Goal: Information Seeking & Learning: Learn about a topic

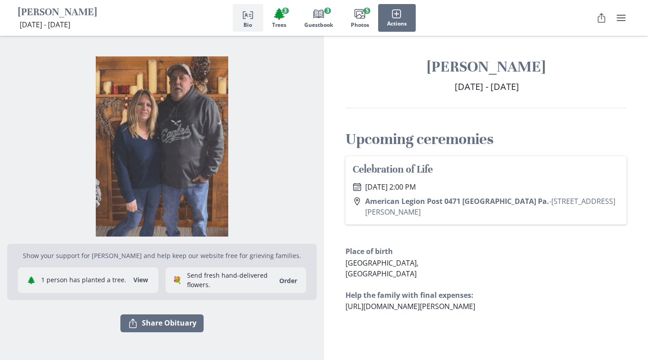
click at [160, 172] on img "Open photos full screen" at bounding box center [162, 146] width 310 height 180
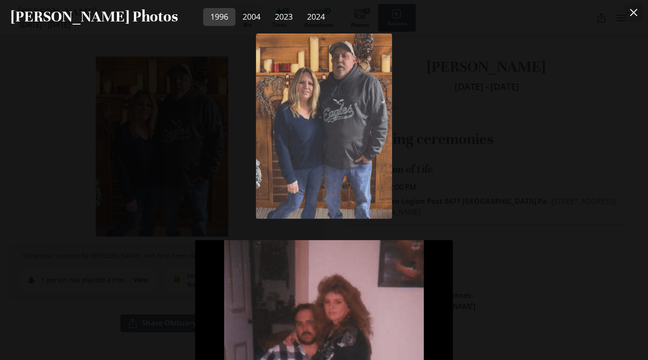
click at [637, 12] on icon "Close" at bounding box center [633, 12] width 7 height 7
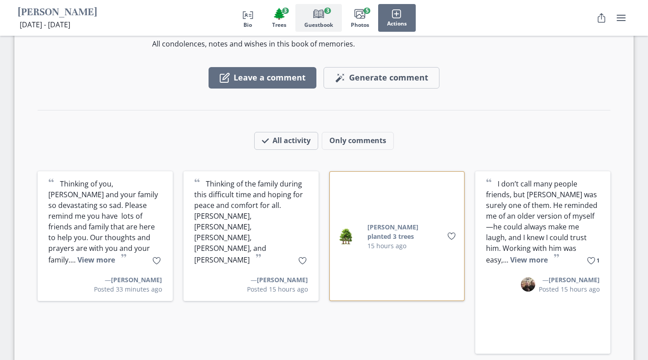
scroll to position [1392, 0]
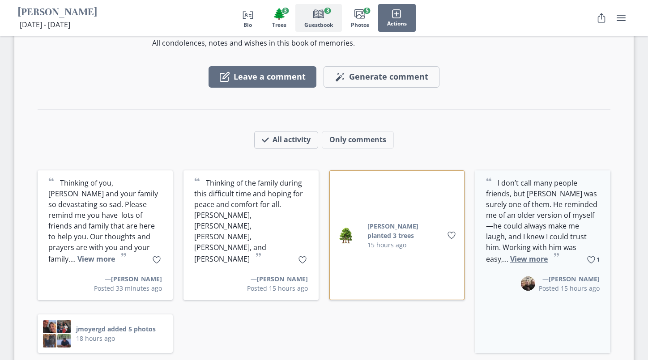
click at [548, 254] on button "View more" at bounding box center [529, 259] width 38 height 10
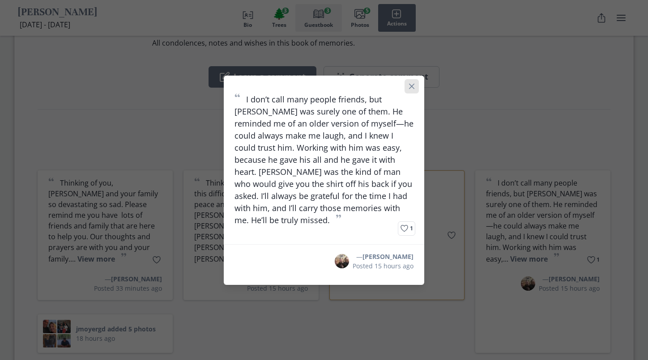
click at [414, 89] on icon "Close" at bounding box center [411, 86] width 5 height 5
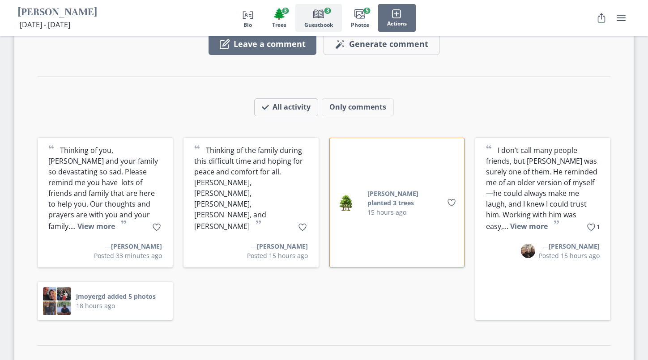
scroll to position [1460, 0]
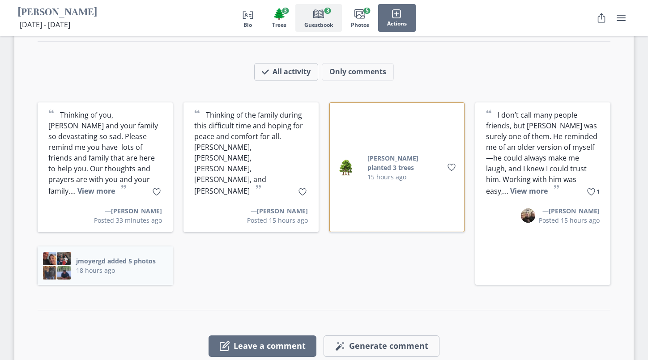
click at [115, 256] on button "jmoyergd added 5 photos" at bounding box center [116, 260] width 80 height 9
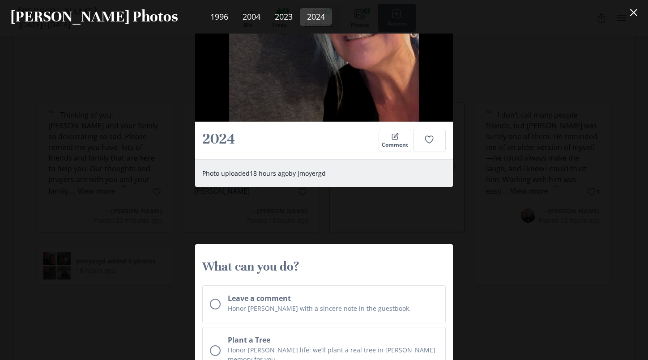
scroll to position [1376, 0]
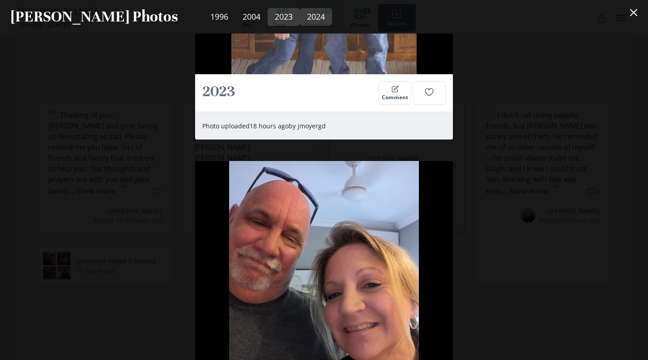
click at [300, 16] on link "2024" at bounding box center [316, 17] width 32 height 18
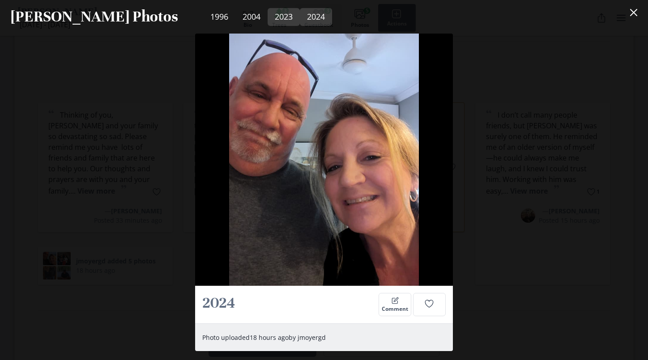
scroll to position [1504, 0]
click at [268, 19] on link "2023" at bounding box center [284, 17] width 32 height 18
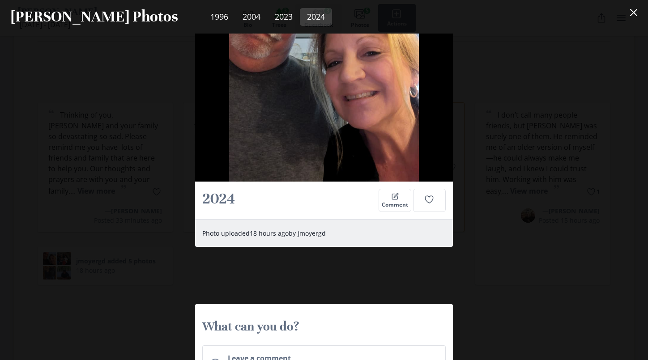
scroll to position [1469, 0]
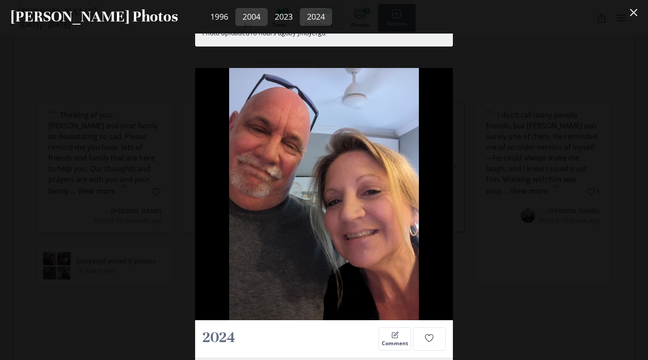
click at [235, 18] on link "2004" at bounding box center [251, 17] width 32 height 18
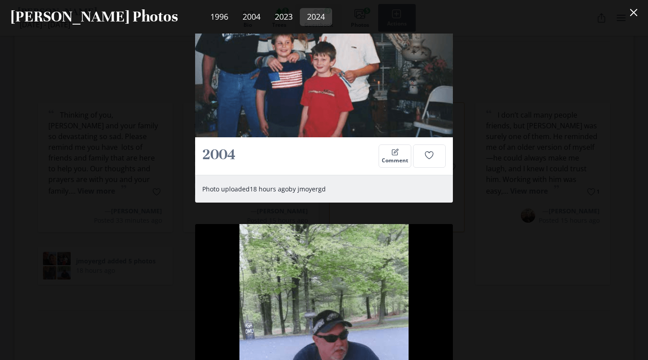
scroll to position [546, 0]
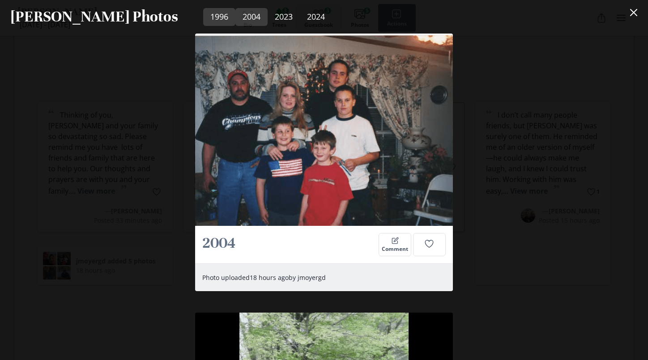
click at [203, 17] on link "1996" at bounding box center [219, 17] width 32 height 18
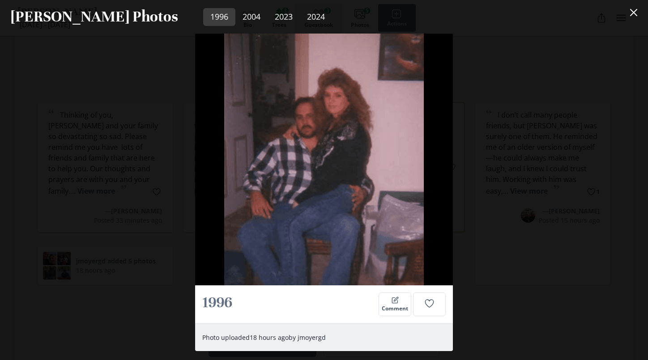
scroll to position [207, 0]
click at [637, 11] on icon "Close" at bounding box center [633, 12] width 7 height 7
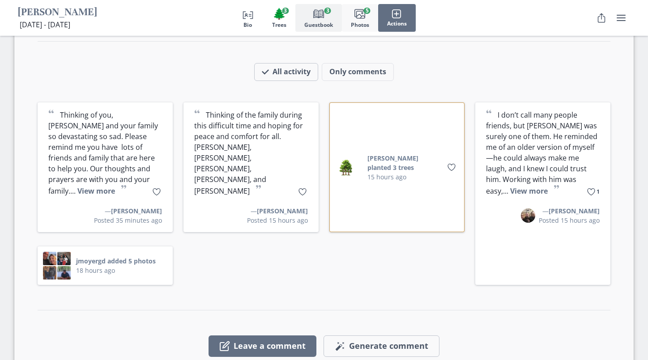
click at [364, 13] on icon "Images" at bounding box center [359, 14] width 11 height 11
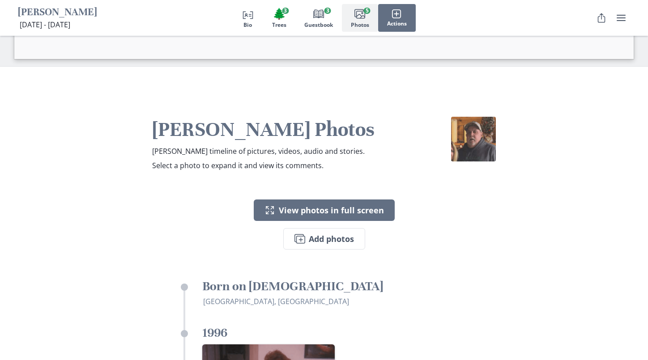
scroll to position [1715, 0]
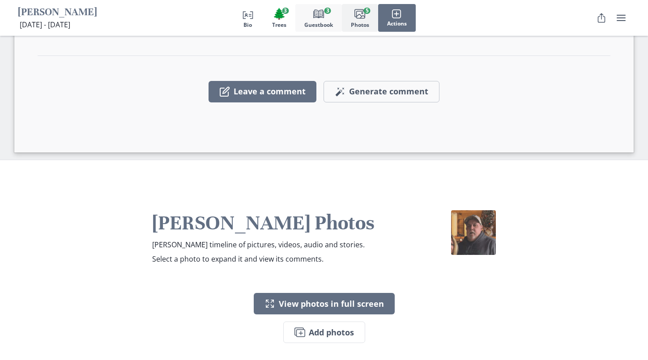
click at [326, 22] on span "Guestbook" at bounding box center [318, 25] width 29 height 6
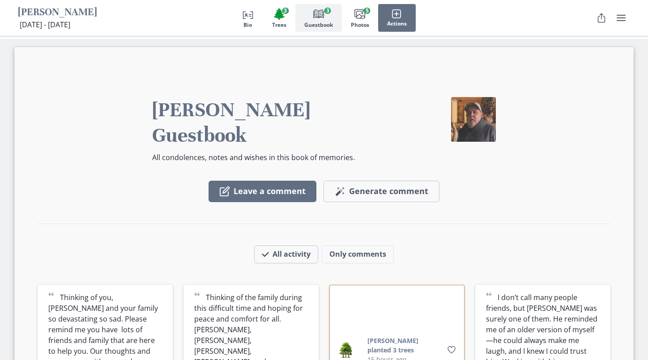
scroll to position [1278, 0]
click at [275, 13] on span "🌲" at bounding box center [279, 13] width 13 height 13
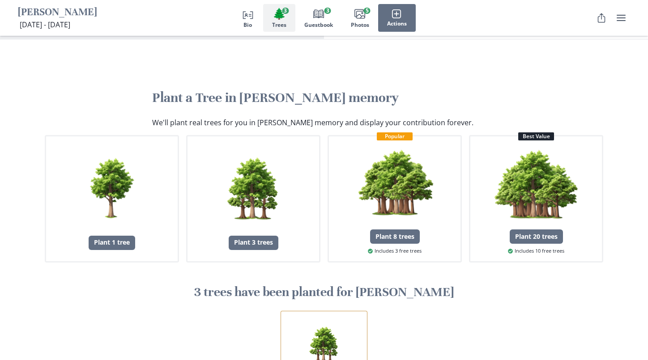
scroll to position [829, 0]
